Goal: Navigation & Orientation: Find specific page/section

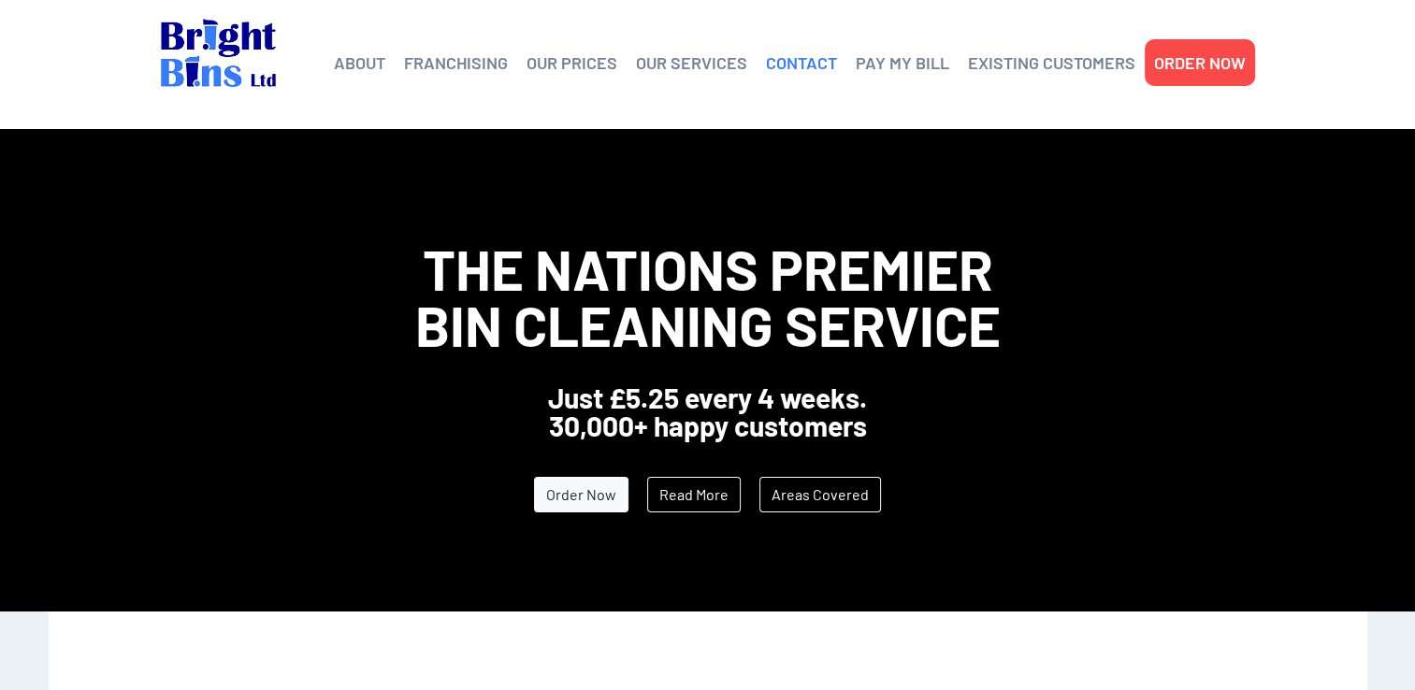
click at [821, 58] on link "CONTACT" at bounding box center [801, 63] width 71 height 28
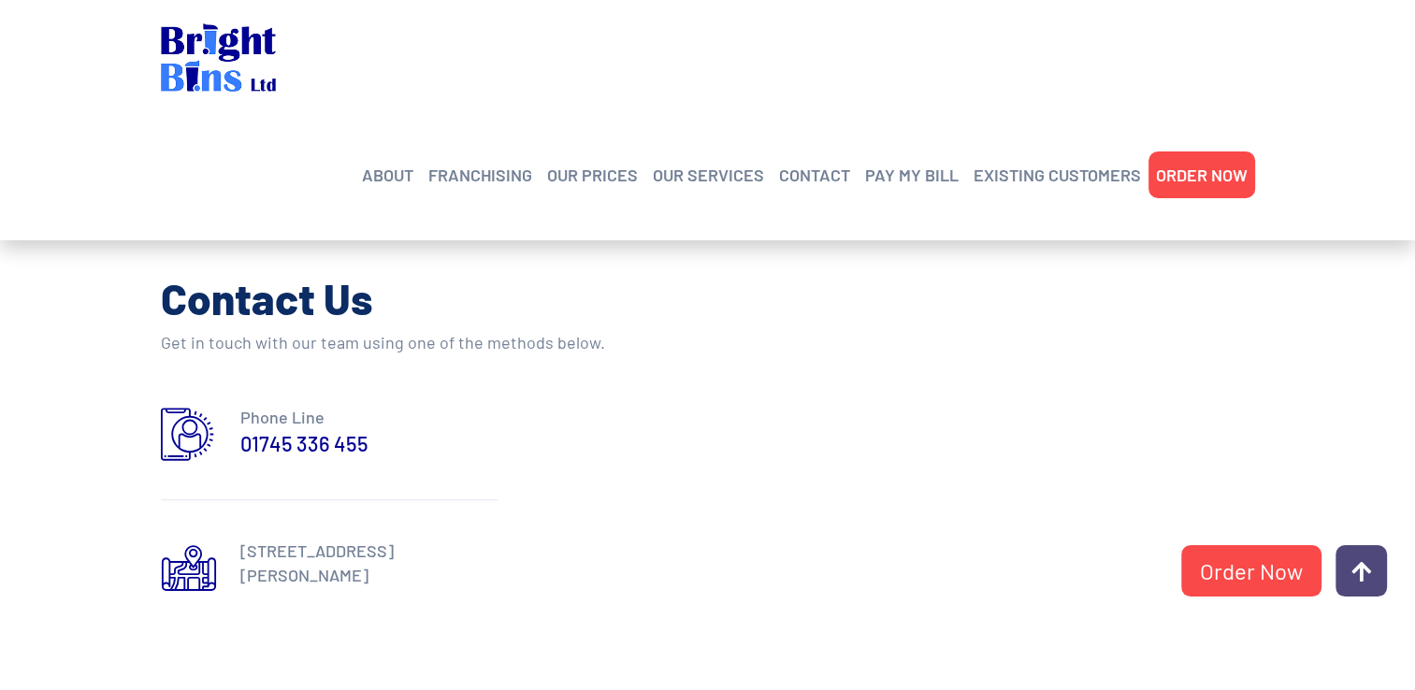
scroll to position [842, 0]
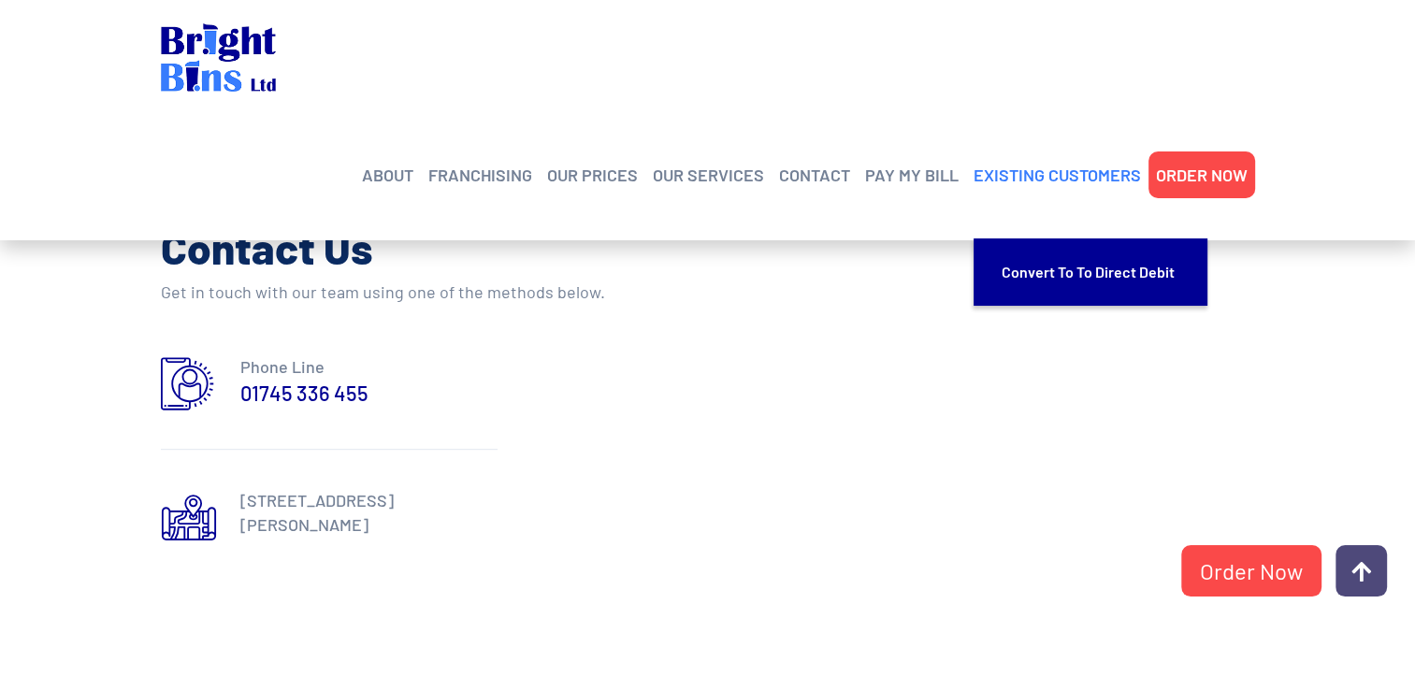
click at [1014, 161] on link "EXISTING CUSTOMERS" at bounding box center [1057, 175] width 167 height 28
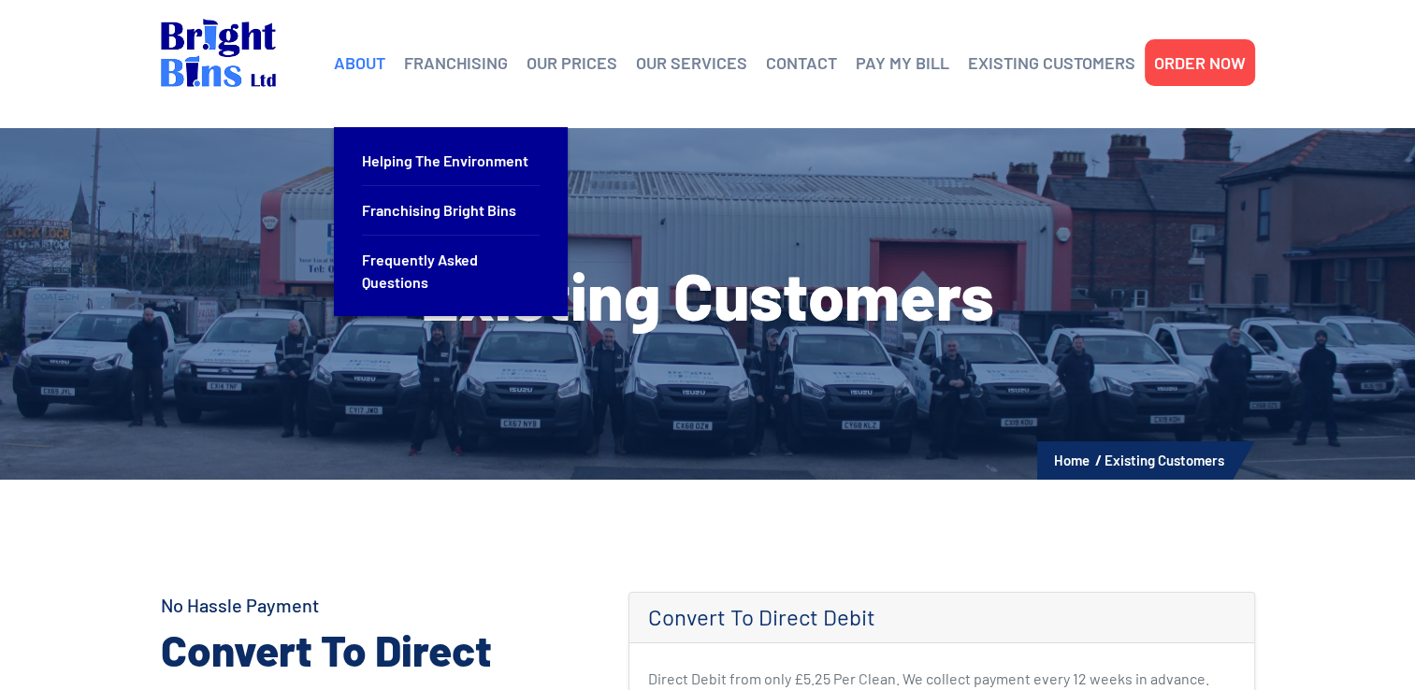
click at [372, 59] on link "ABOUT" at bounding box center [359, 63] width 51 height 28
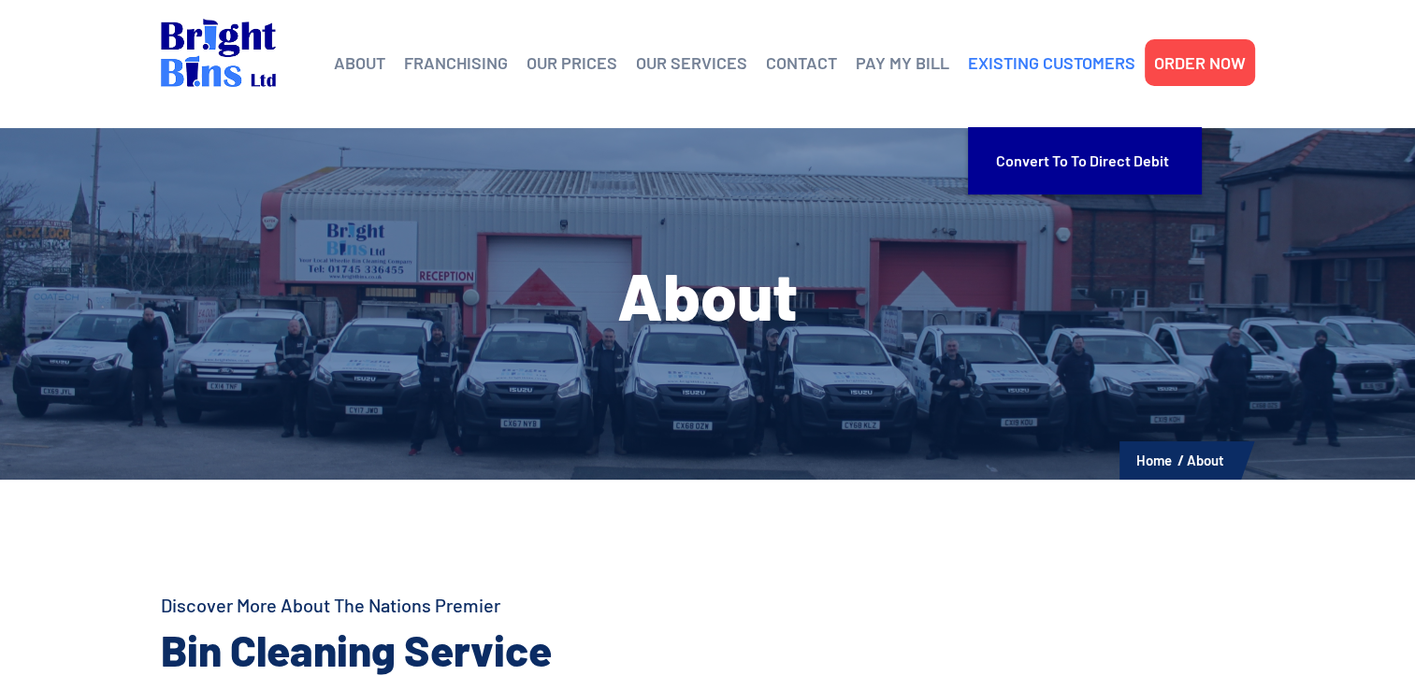
click at [1017, 59] on link "EXISTING CUSTOMERS" at bounding box center [1051, 63] width 167 height 28
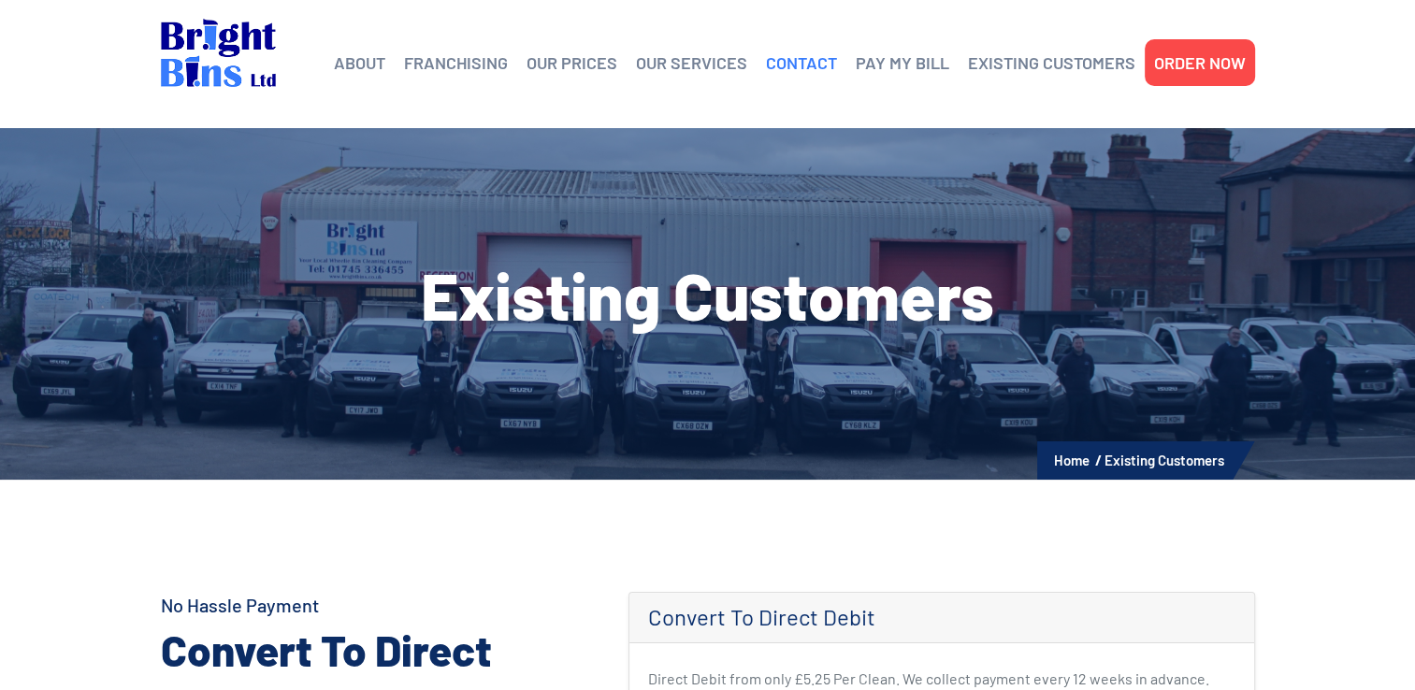
click at [804, 59] on link "CONTACT" at bounding box center [801, 63] width 71 height 28
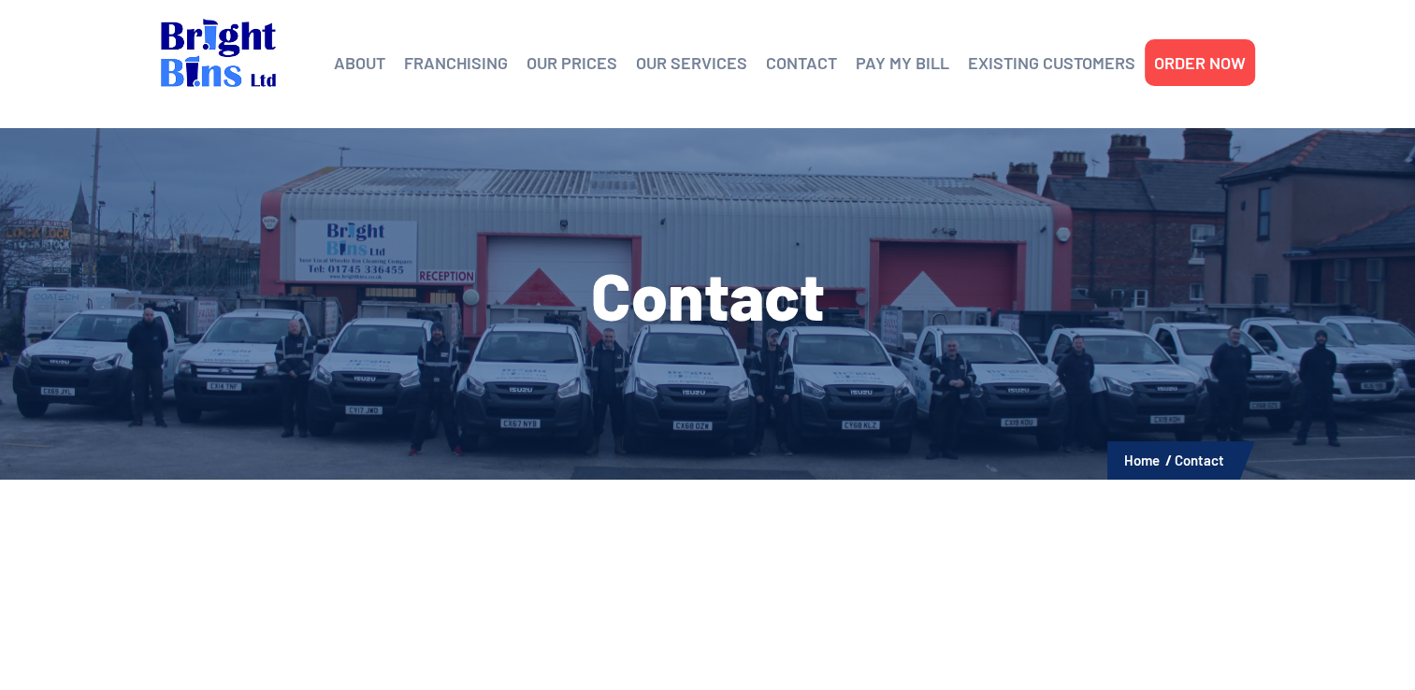
click at [200, 40] on img at bounding box center [218, 53] width 115 height 68
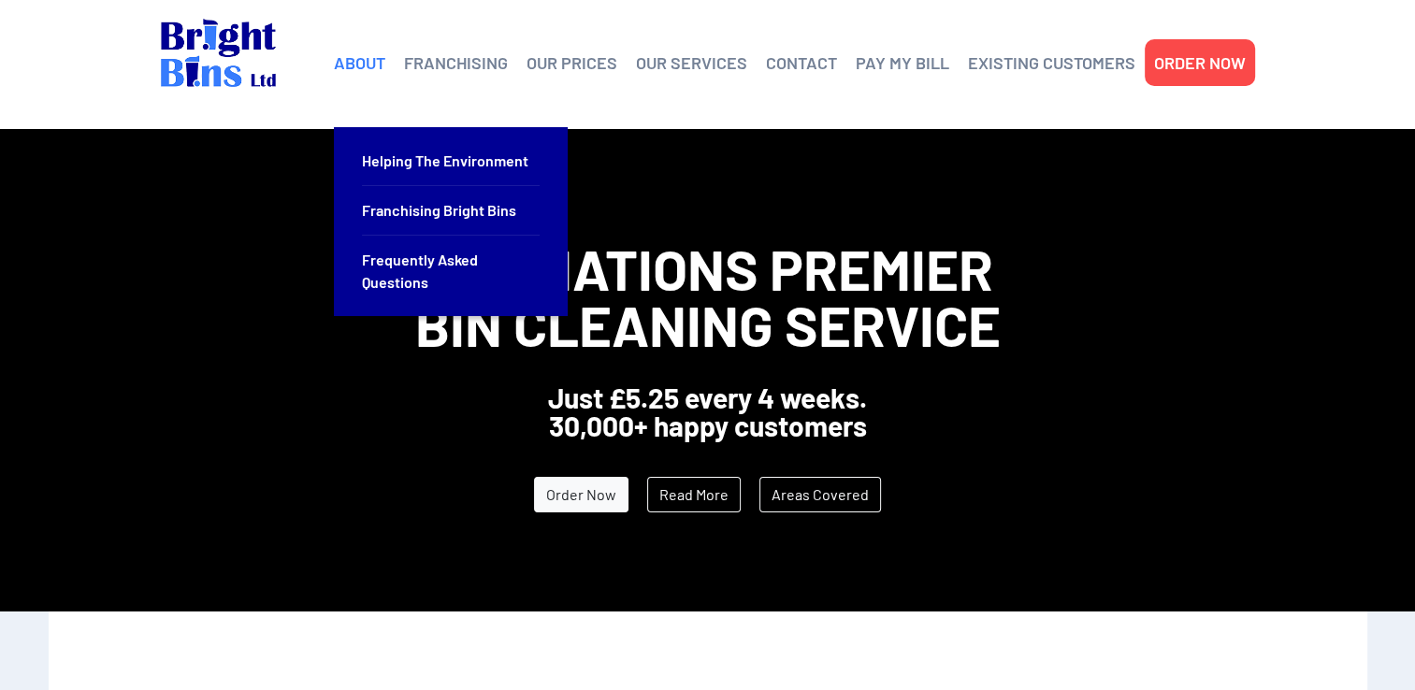
click at [355, 60] on link "ABOUT" at bounding box center [359, 63] width 51 height 28
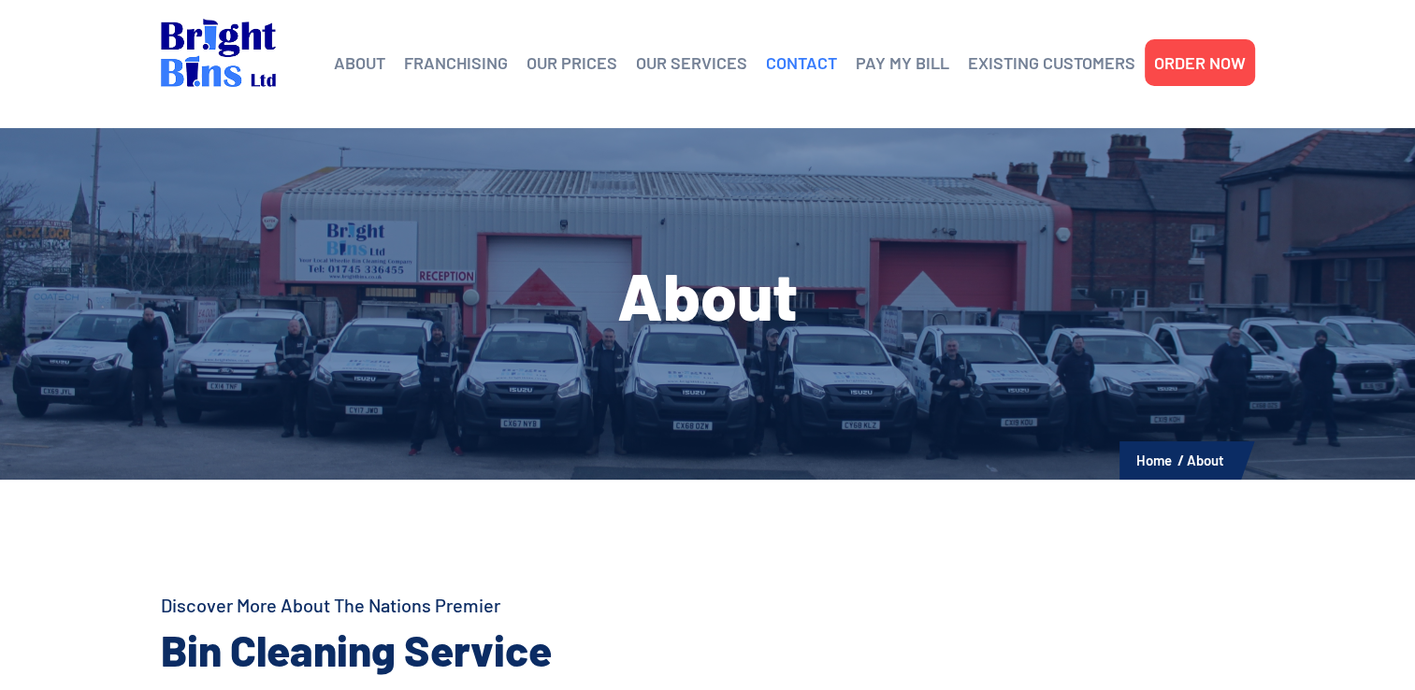
click at [819, 62] on link "CONTACT" at bounding box center [801, 63] width 71 height 28
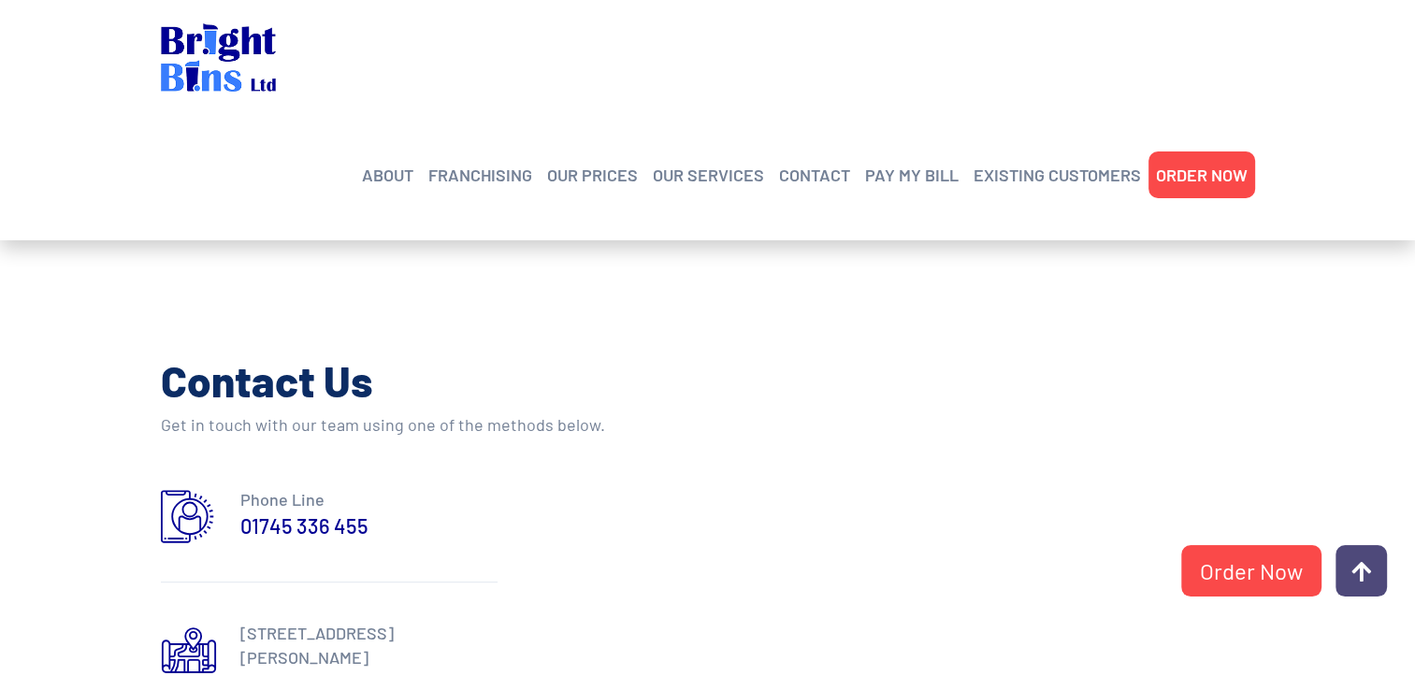
scroll to position [935, 0]
